Goal: Transaction & Acquisition: Obtain resource

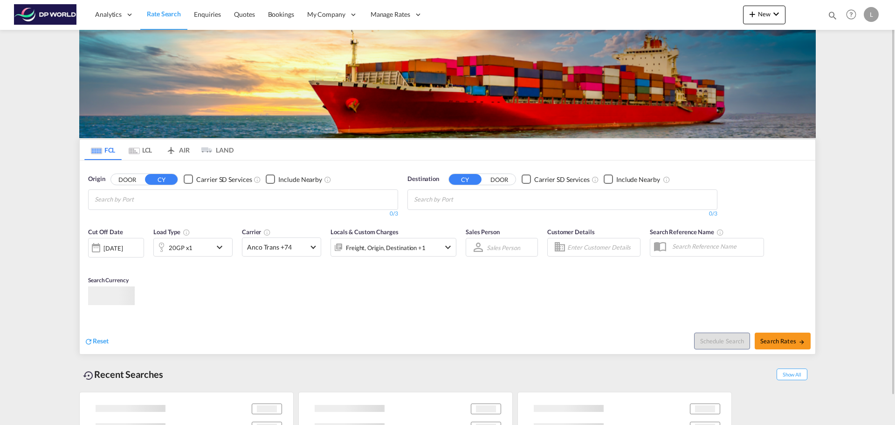
click at [220, 243] on md-icon "icon-chevron-down" at bounding box center [222, 247] width 16 height 11
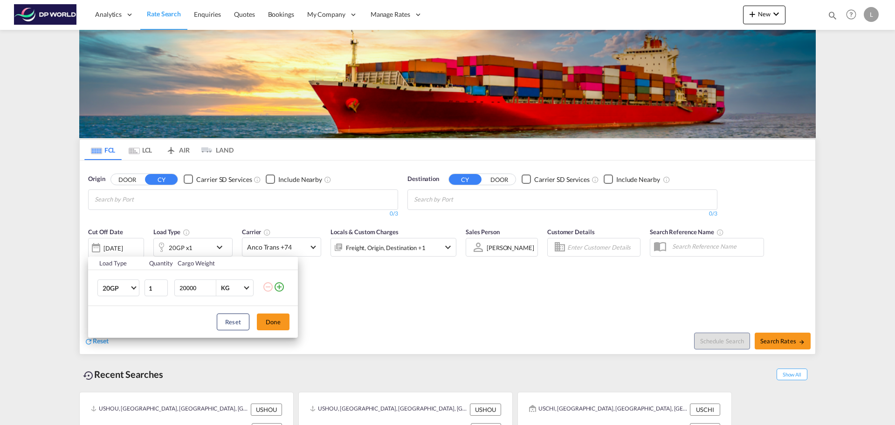
click at [278, 286] on md-icon "icon-plus-circle-outline" at bounding box center [279, 286] width 11 height 11
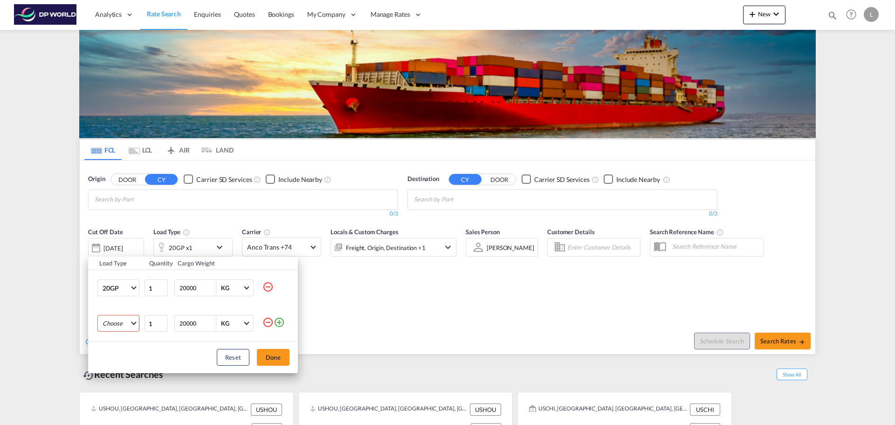
click at [134, 329] on md-select "Choose 20GP 40GP 40HC 45HC 20RE 40RE 40HR 20OT 40OT 20FR 40FR 40NR 20NR 45S 20T…" at bounding box center [118, 323] width 42 height 17
click at [122, 355] on md-option "40HC" at bounding box center [126, 357] width 63 height 22
click at [282, 355] on button "Done" at bounding box center [273, 357] width 33 height 17
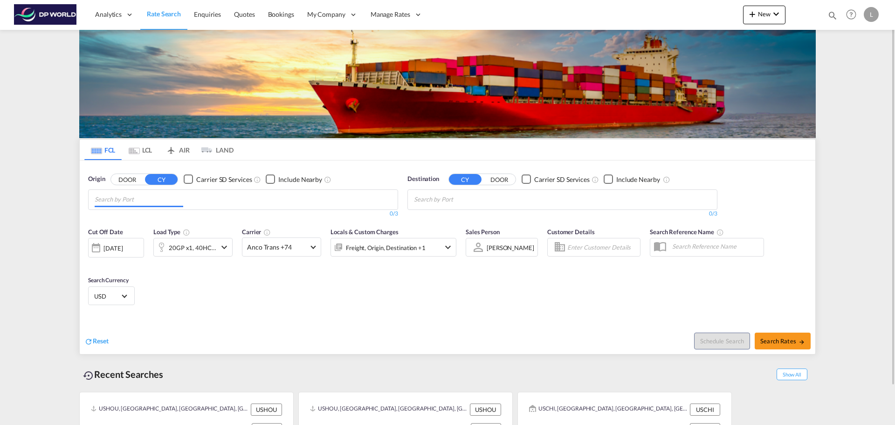
click at [167, 200] on input "Chips input." at bounding box center [139, 199] width 89 height 15
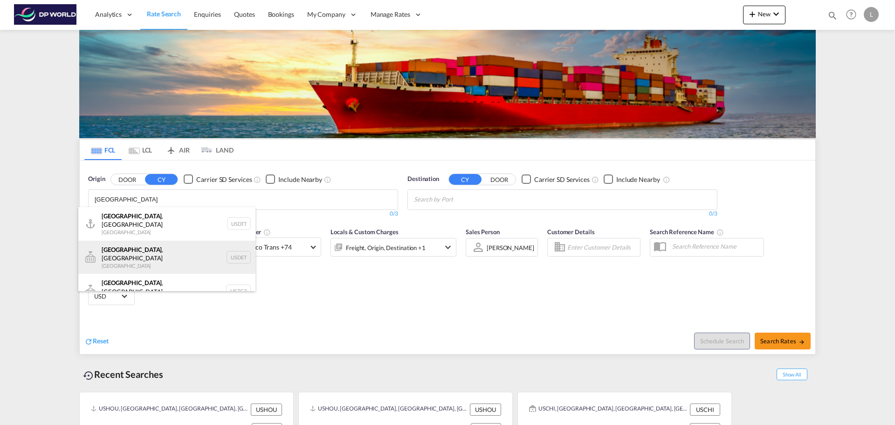
type input "[GEOGRAPHIC_DATA]"
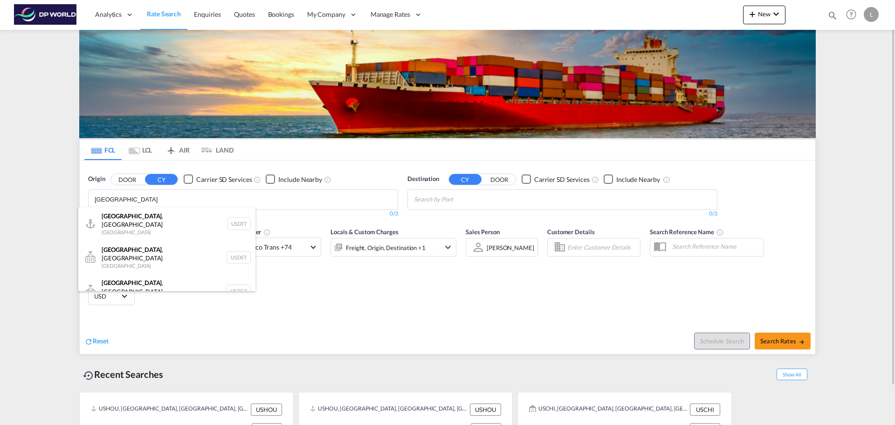
drag, startPoint x: 139, startPoint y: 250, endPoint x: 214, endPoint y: 232, distance: 76.2
click at [139, 250] on div "[GEOGRAPHIC_DATA] , [GEOGRAPHIC_DATA] [GEOGRAPHIC_DATA] USDET" at bounding box center [166, 258] width 177 height 34
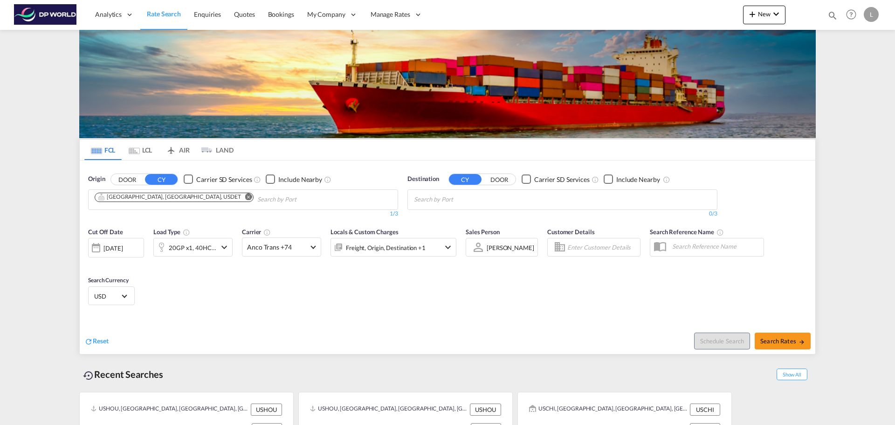
click at [504, 199] on md-chips-wrap "Chips container with autocompletion. Enter the text area, type text to search, …" at bounding box center [460, 198] width 94 height 17
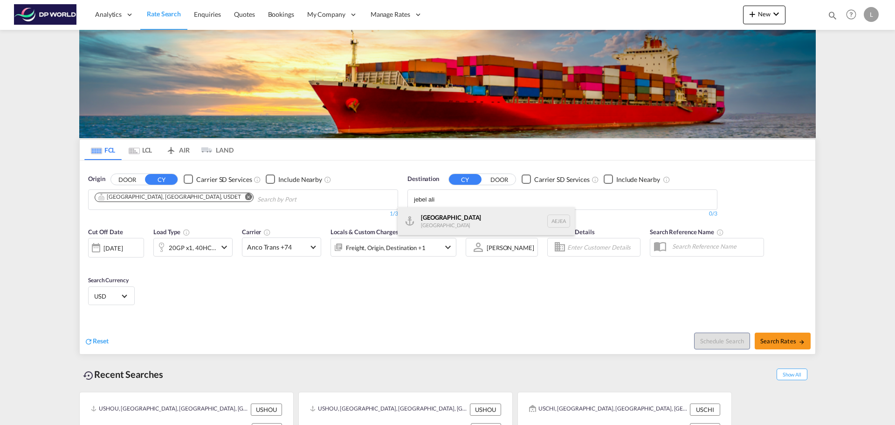
type input "jebel ali"
click at [447, 221] on div "[GEOGRAPHIC_DATA] [GEOGRAPHIC_DATA]" at bounding box center [486, 221] width 177 height 28
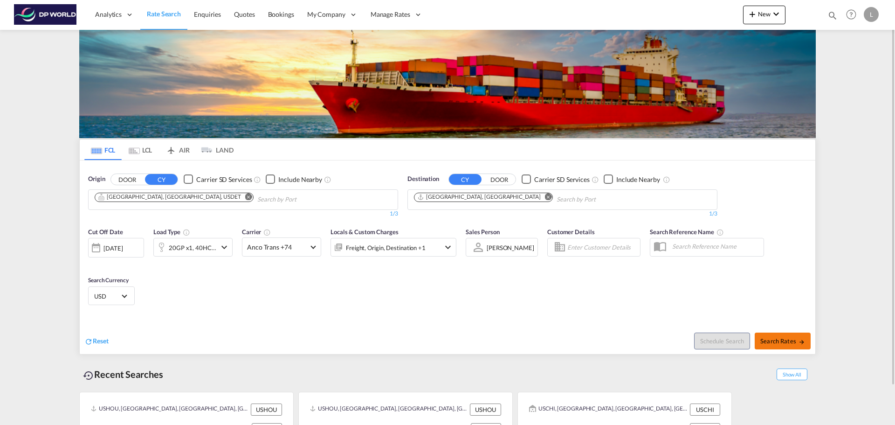
click at [782, 340] on span "Search Rates" at bounding box center [783, 340] width 45 height 7
type input "USDET to AEJEA / [DATE]"
